Goal: Navigation & Orientation: Find specific page/section

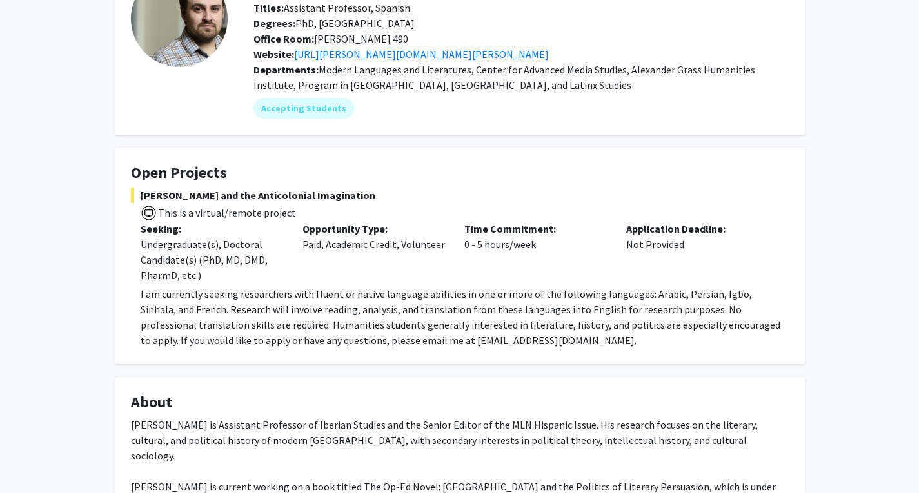
scroll to position [103, 0]
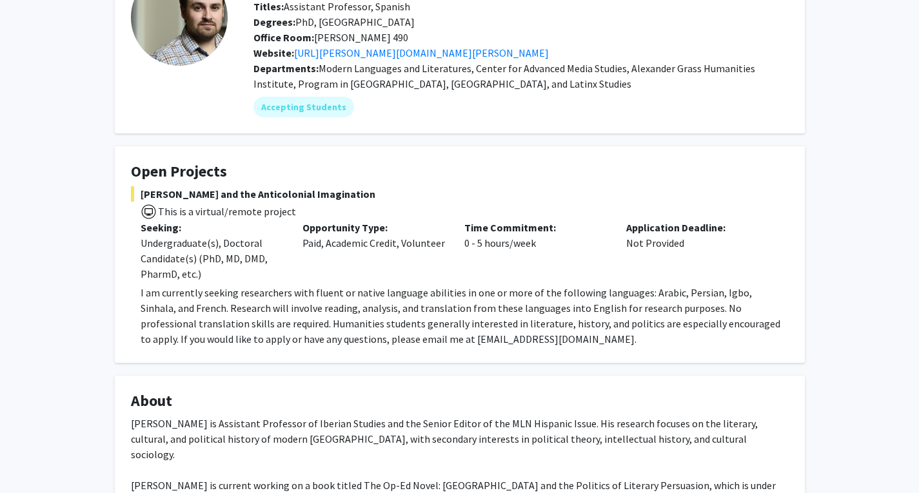
click at [425, 302] on p "I am currently seeking researchers with fluent or native language abilities in …" at bounding box center [465, 316] width 648 height 62
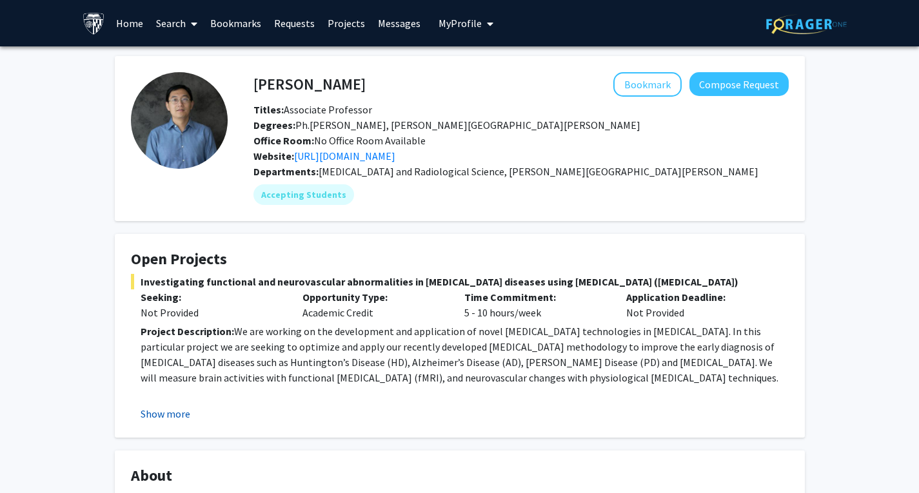
click at [175, 408] on button "Show more" at bounding box center [166, 413] width 50 height 15
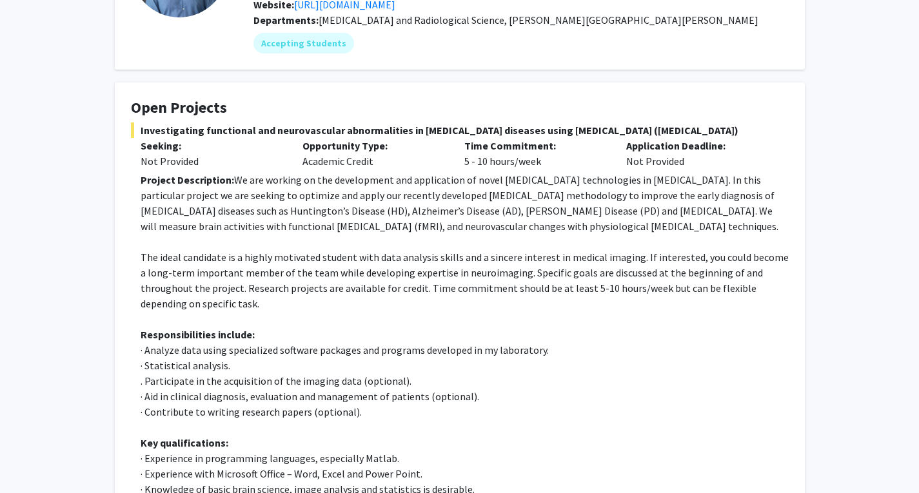
scroll to position [232, 0]
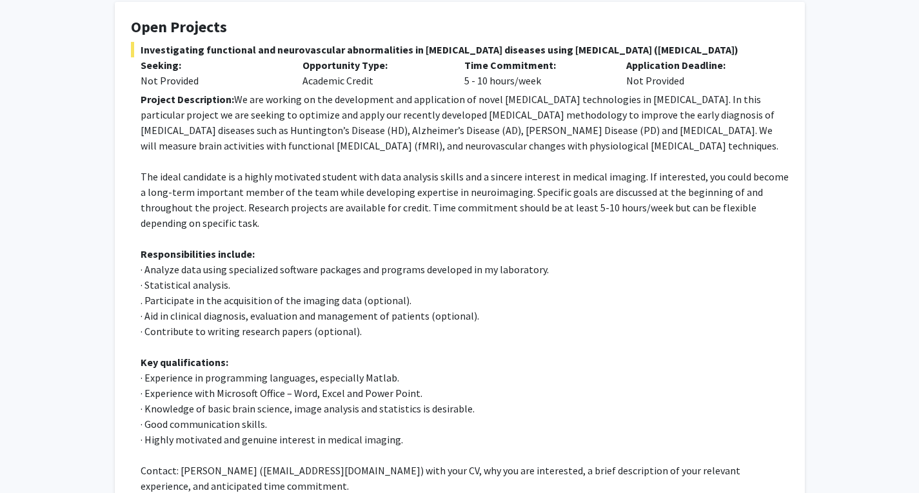
click at [156, 216] on p "The ideal candidate is a highly motivated student with data analysis skills and…" at bounding box center [465, 200] width 648 height 62
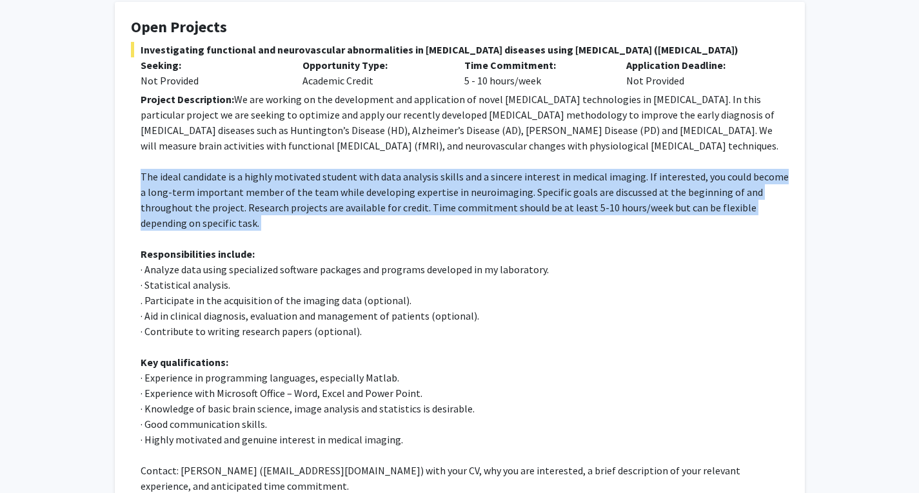
click at [156, 216] on p "The ideal candidate is a highly motivated student with data analysis skills and…" at bounding box center [465, 200] width 648 height 62
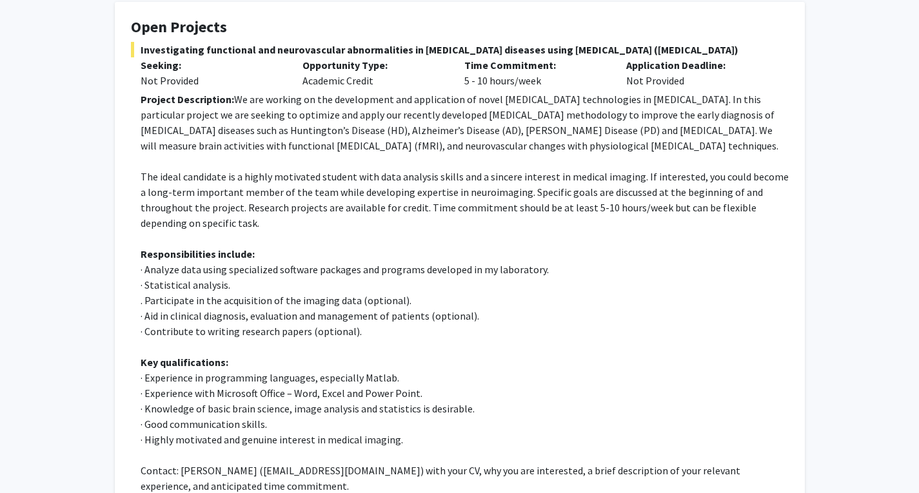
click at [168, 250] on strong "Responsibilities include:" at bounding box center [198, 254] width 114 height 13
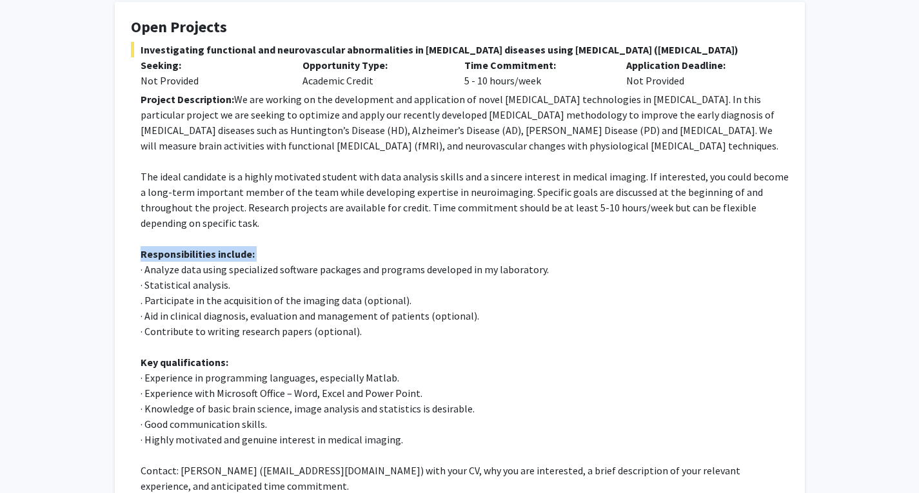
click at [168, 250] on strong "Responsibilities include:" at bounding box center [198, 254] width 114 height 13
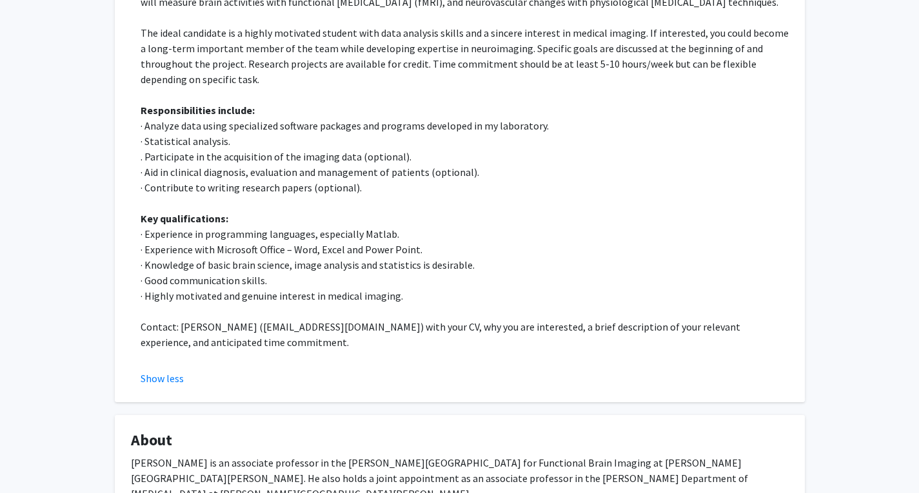
scroll to position [387, 0]
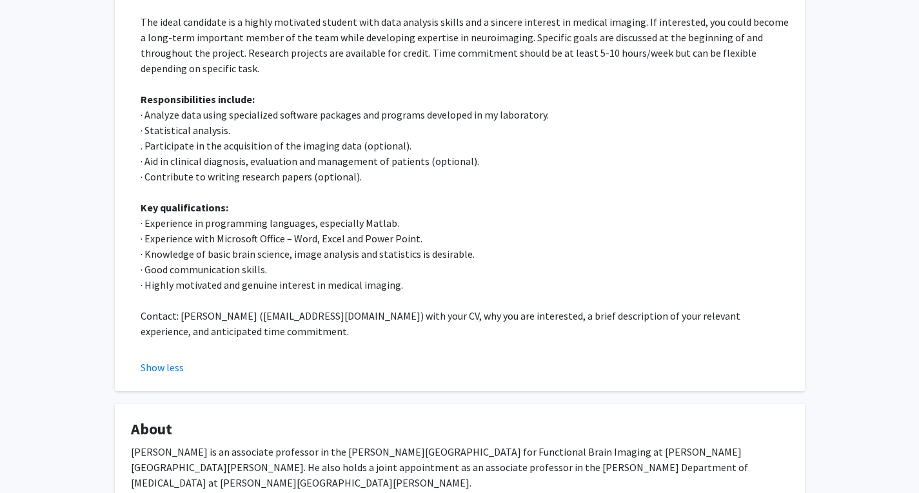
click at [168, 250] on p "· Knowledge of basic brain science, image analysis and statistics is desirable." at bounding box center [465, 253] width 648 height 15
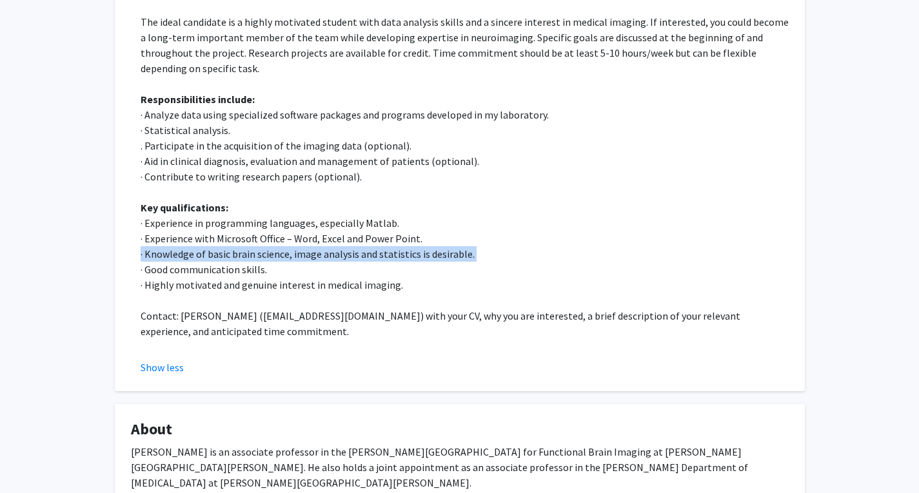
click at [168, 250] on p "· Knowledge of basic brain science, image analysis and statistics is desirable." at bounding box center [465, 253] width 648 height 15
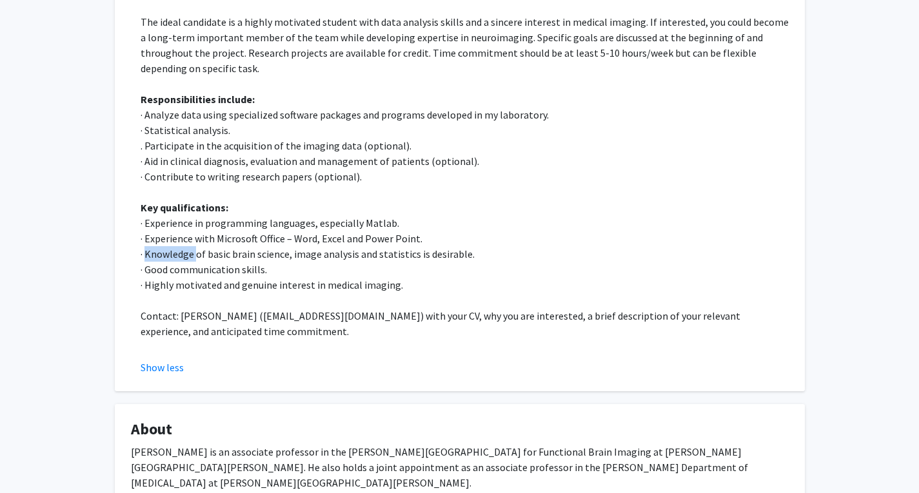
click at [168, 250] on p "· Knowledge of basic brain science, image analysis and statistics is desirable." at bounding box center [465, 253] width 648 height 15
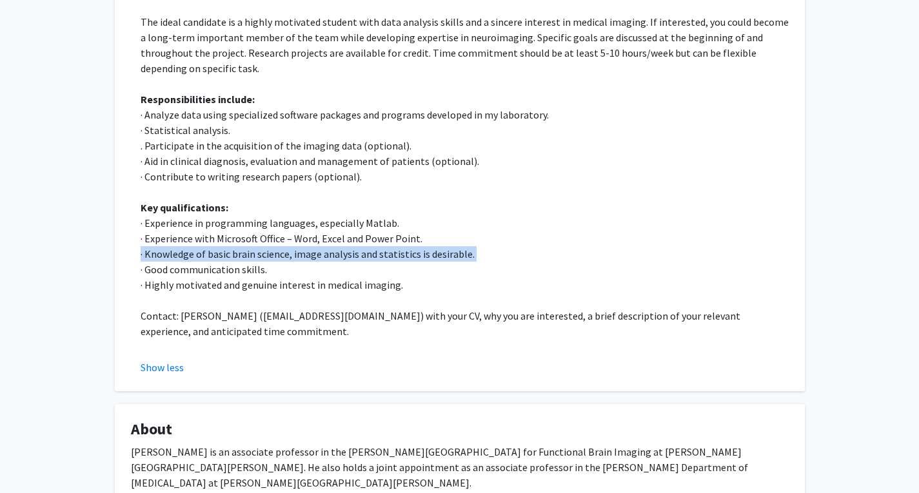
click at [168, 250] on p "· Knowledge of basic brain science, image analysis and statistics is desirable." at bounding box center [465, 253] width 648 height 15
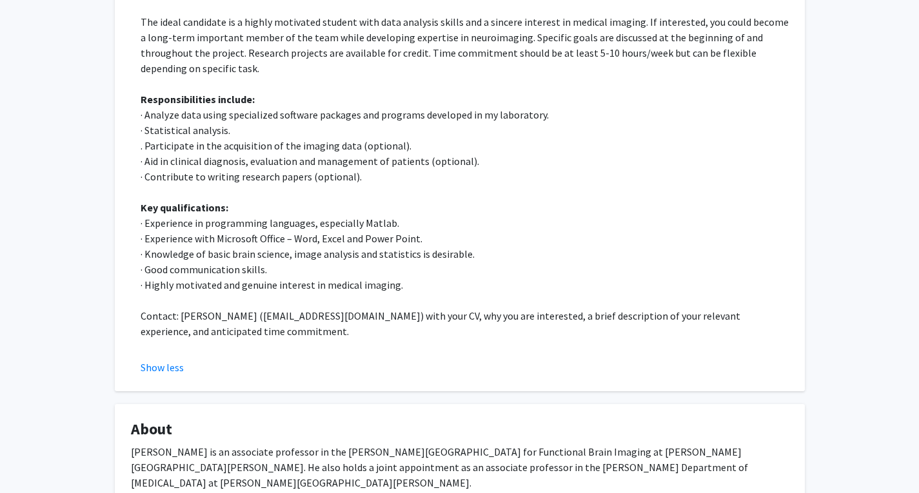
click at [170, 165] on p "· Aid in clinical diagnosis, evaluation and management of patients (optional)." at bounding box center [465, 160] width 648 height 15
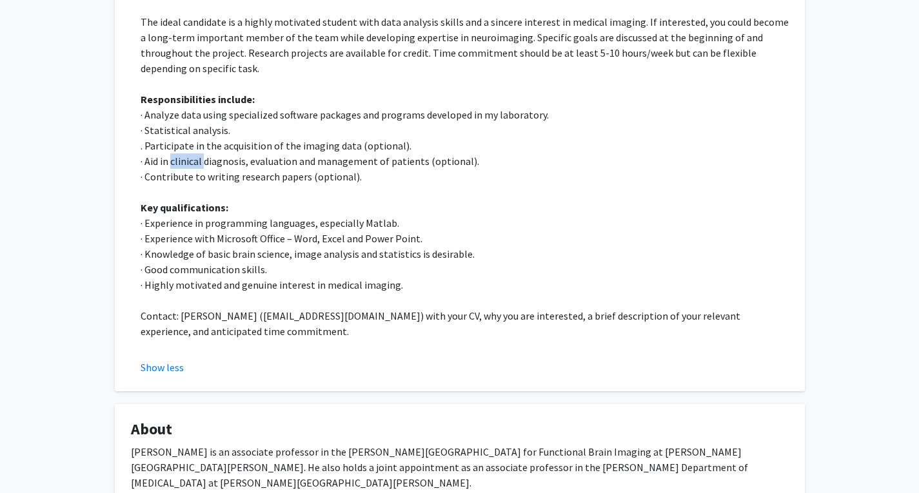
click at [170, 165] on p "· Aid in clinical diagnosis, evaluation and management of patients (optional)." at bounding box center [465, 160] width 648 height 15
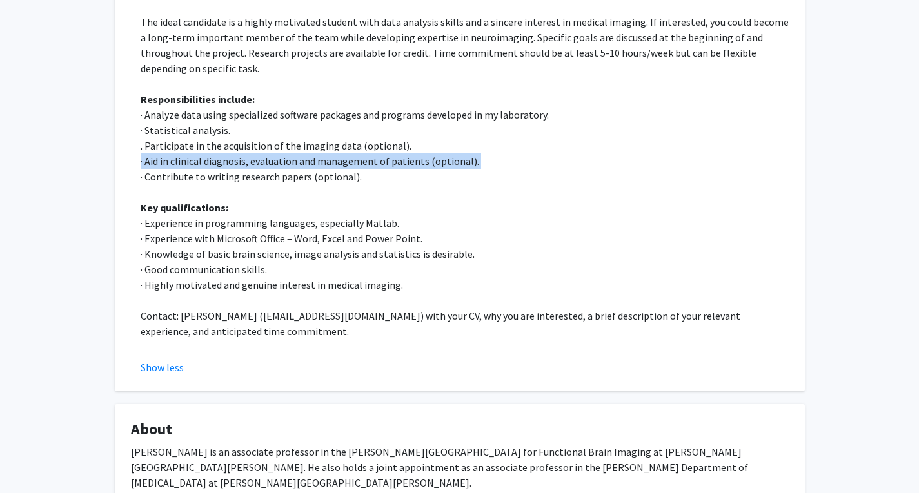
click at [170, 165] on p "· Aid in clinical diagnosis, evaluation and management of patients (optional)." at bounding box center [465, 160] width 648 height 15
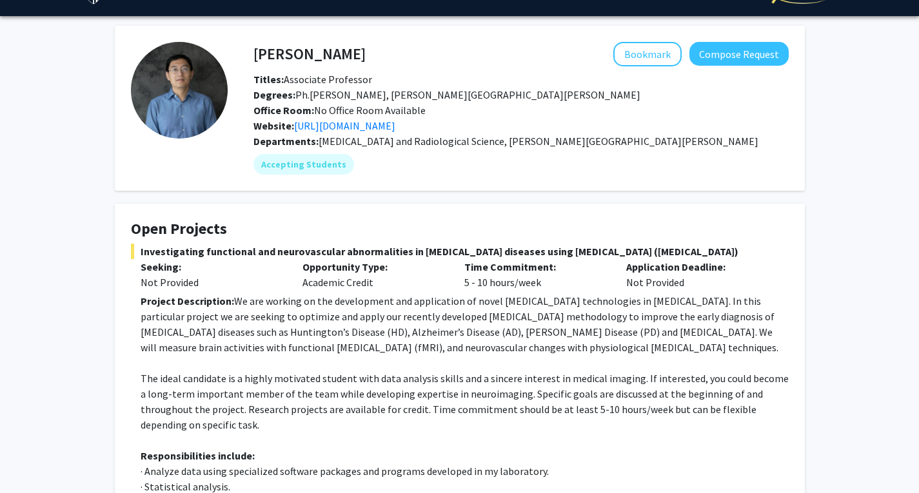
scroll to position [0, 0]
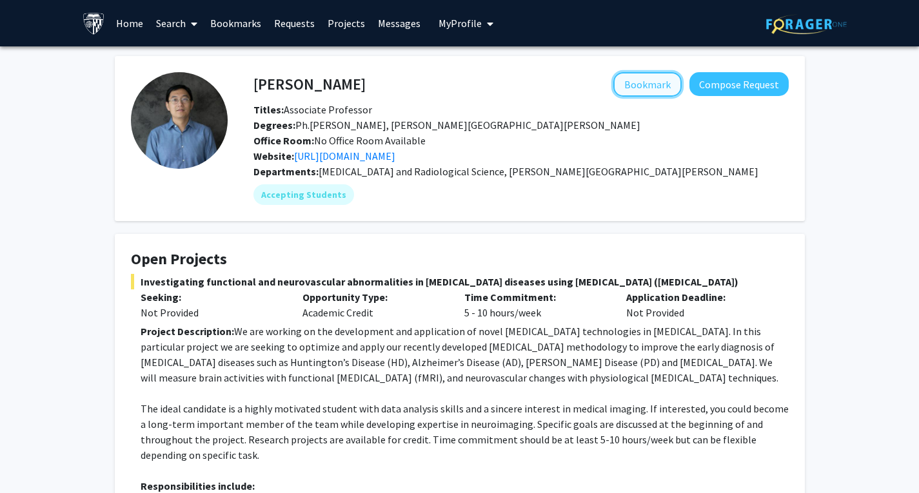
click at [631, 92] on button "Bookmark" at bounding box center [647, 84] width 68 height 25
